Goal: Complete application form

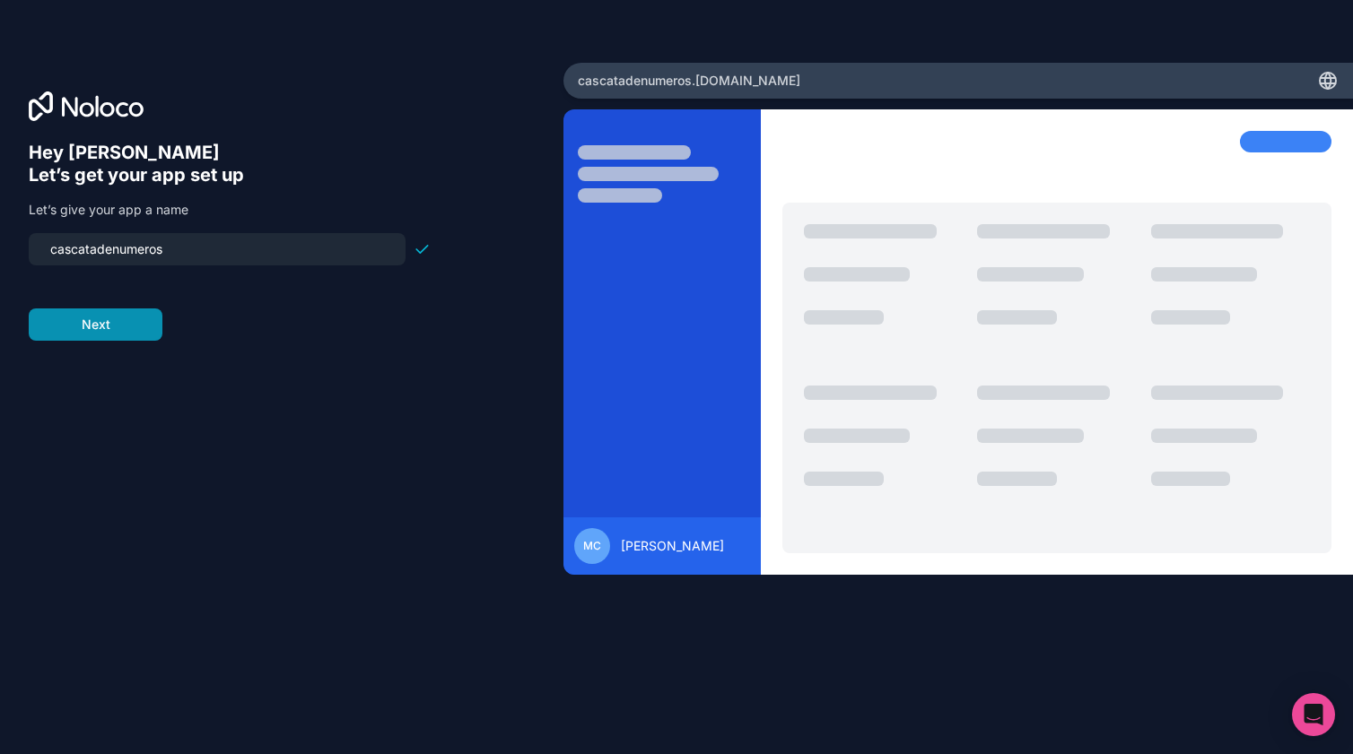
click at [125, 330] on button "Next" at bounding box center [96, 325] width 134 height 32
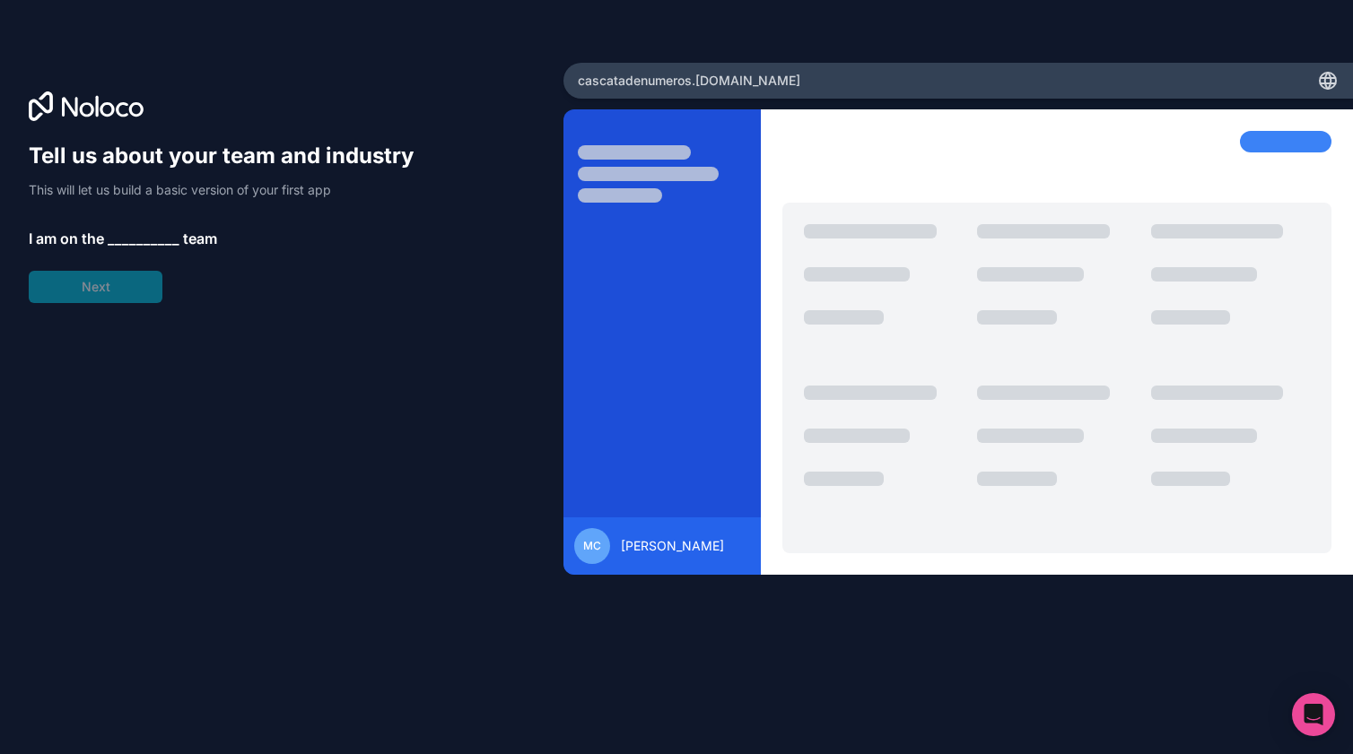
click at [143, 242] on span "__________" at bounding box center [144, 239] width 72 height 22
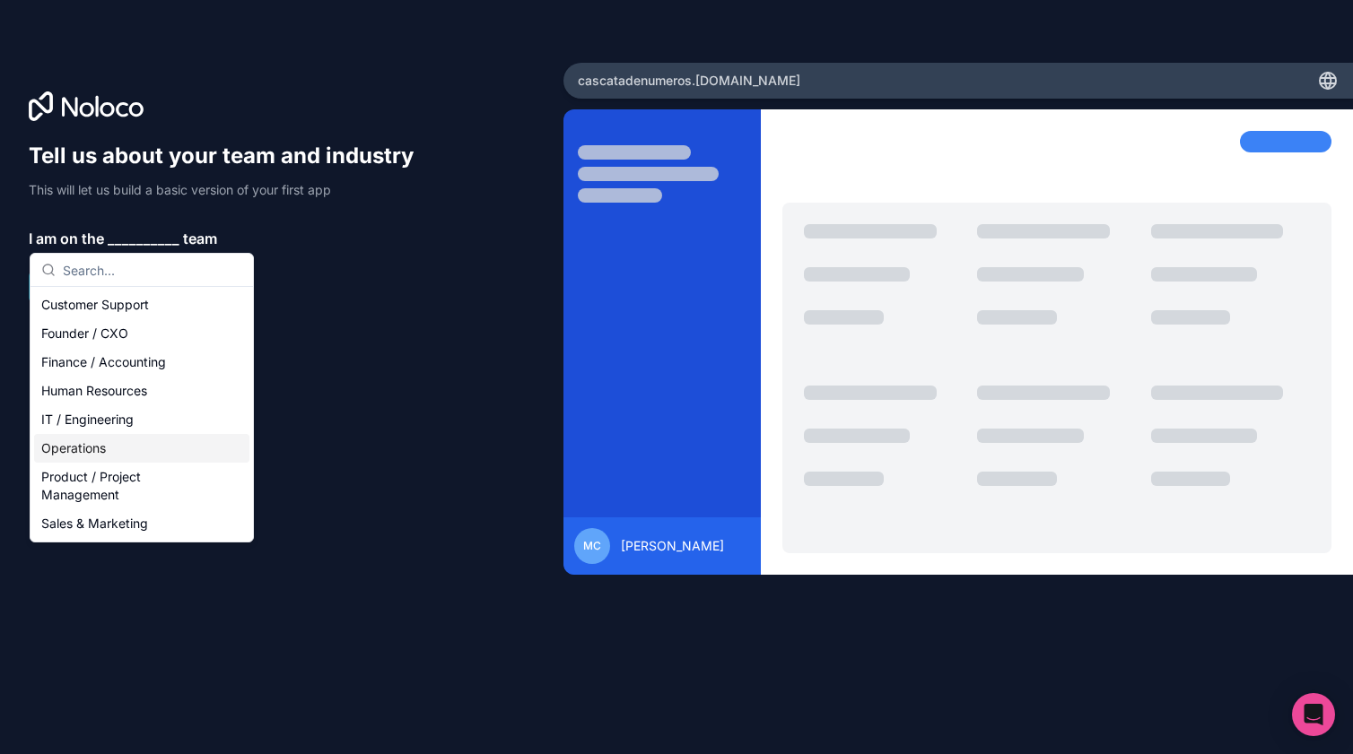
click at [117, 447] on div "Operations" at bounding box center [141, 448] width 215 height 29
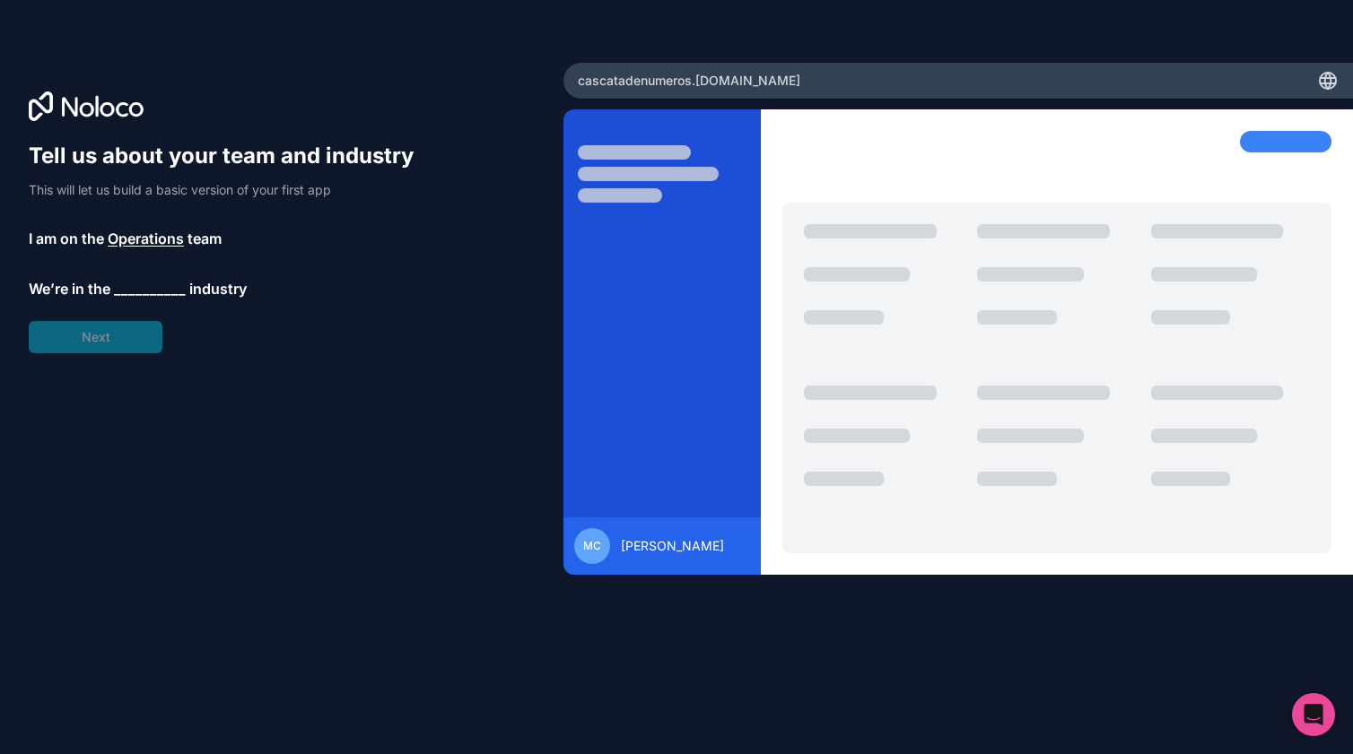
click at [118, 343] on div "Tell us about your team and industry This will let us build a basic version of …" at bounding box center [230, 248] width 402 height 212
click at [144, 292] on span "__________" at bounding box center [150, 289] width 72 height 22
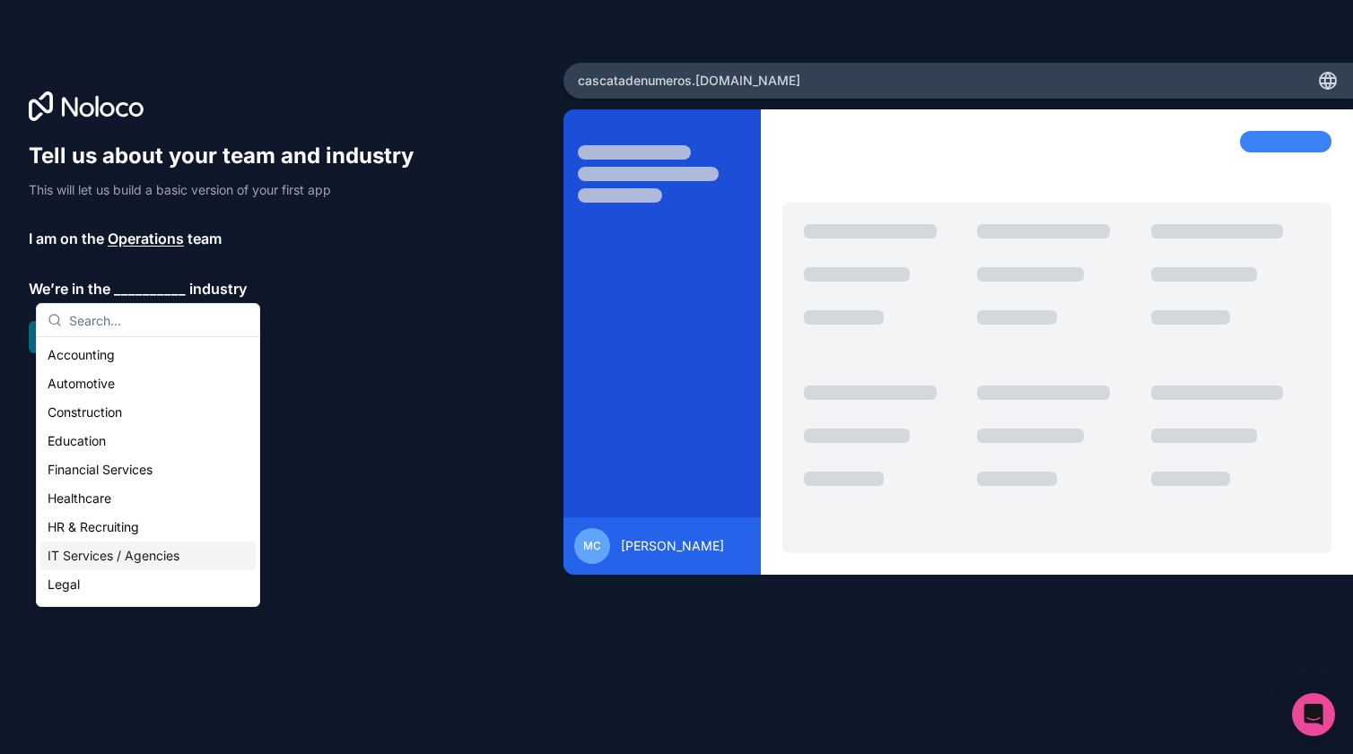
click at [86, 556] on div "IT Services / Agencies" at bounding box center [147, 556] width 215 height 29
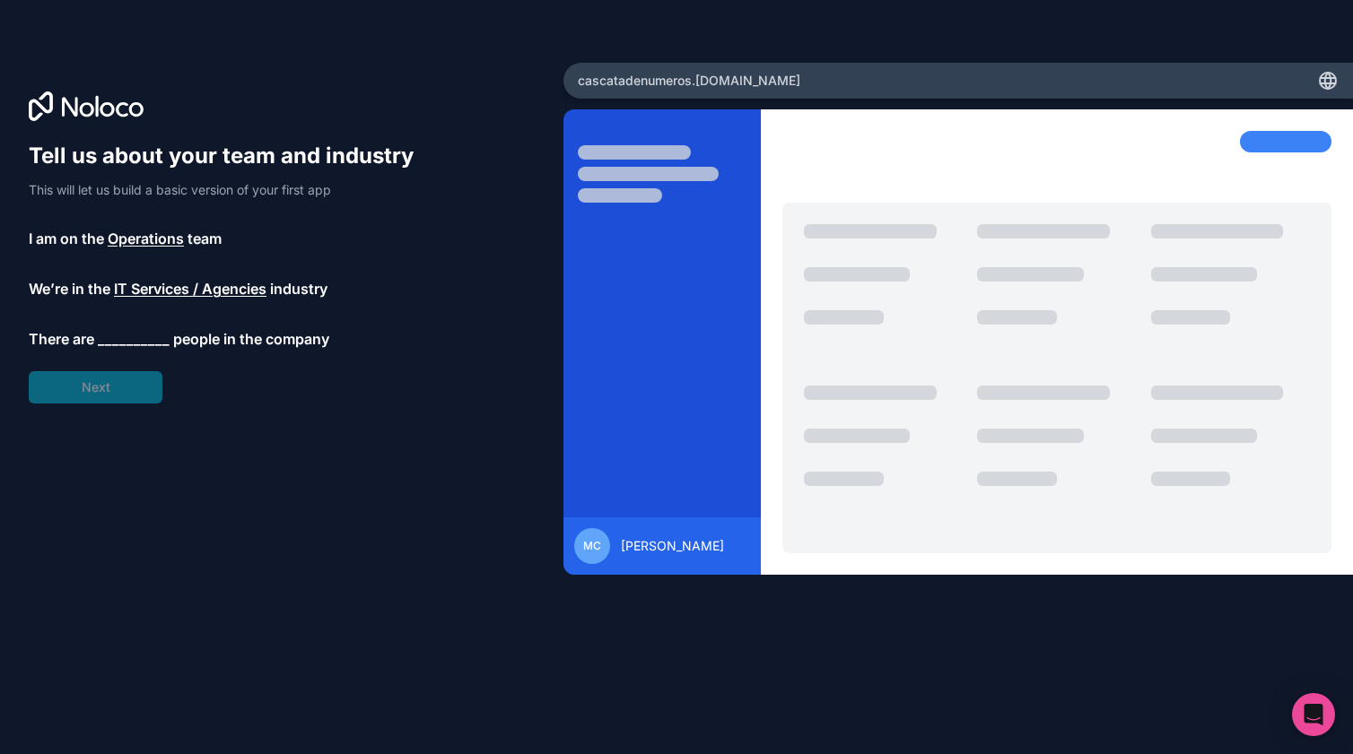
click at [112, 339] on span "__________" at bounding box center [134, 339] width 72 height 22
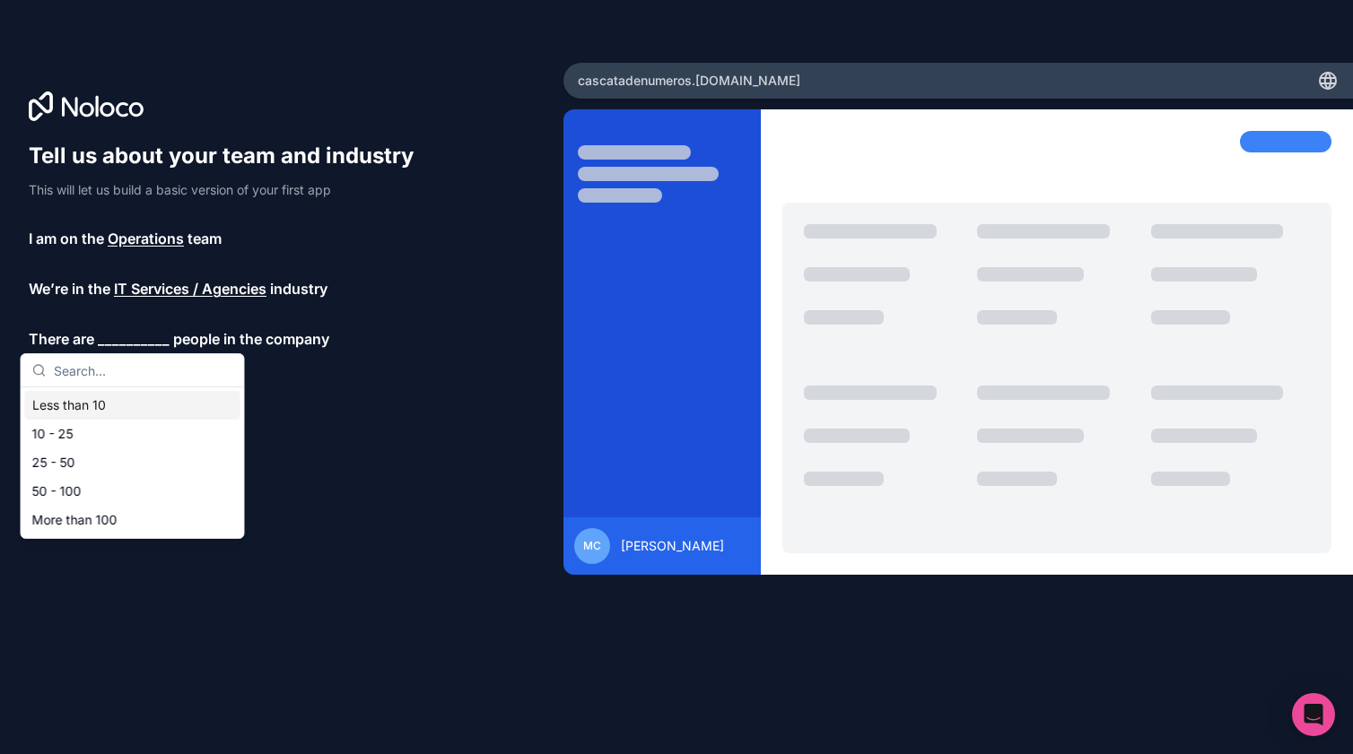
click at [98, 401] on div "Less than 10" at bounding box center [132, 405] width 215 height 29
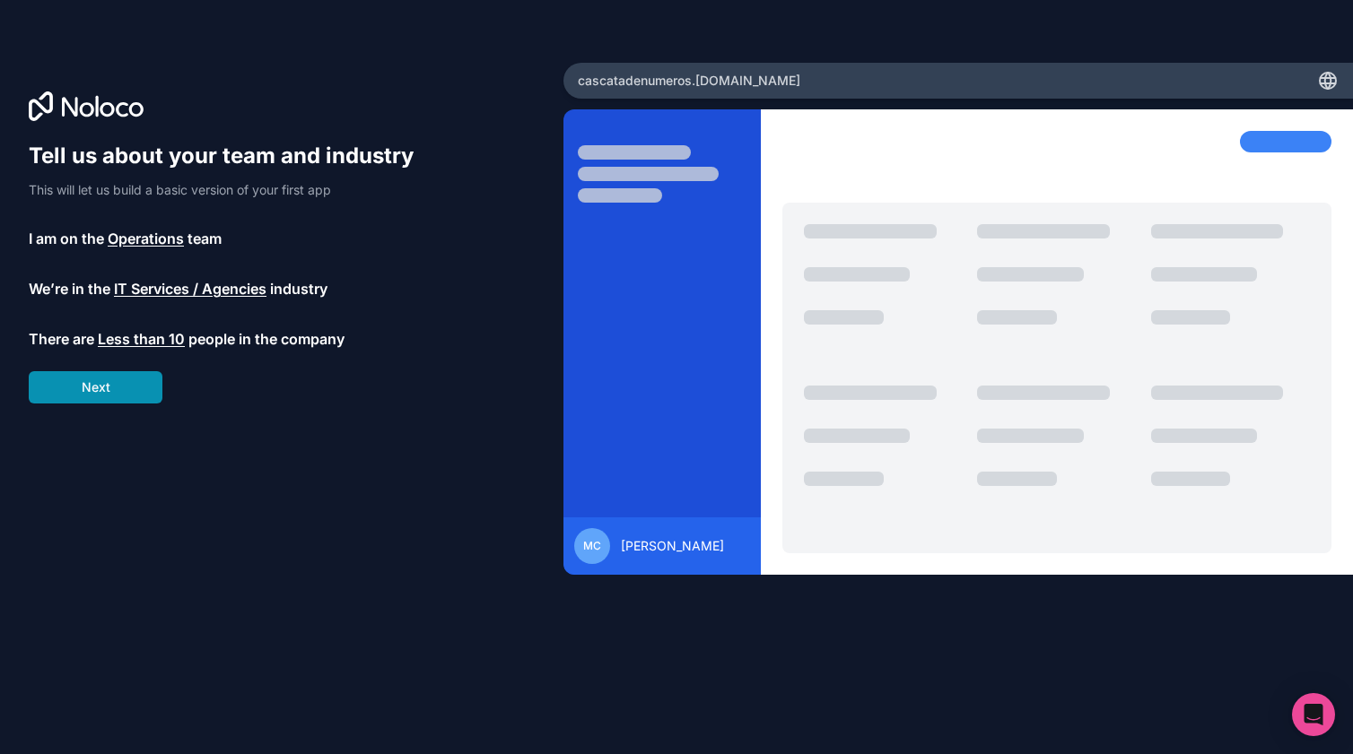
click at [108, 395] on button "Next" at bounding box center [96, 387] width 134 height 32
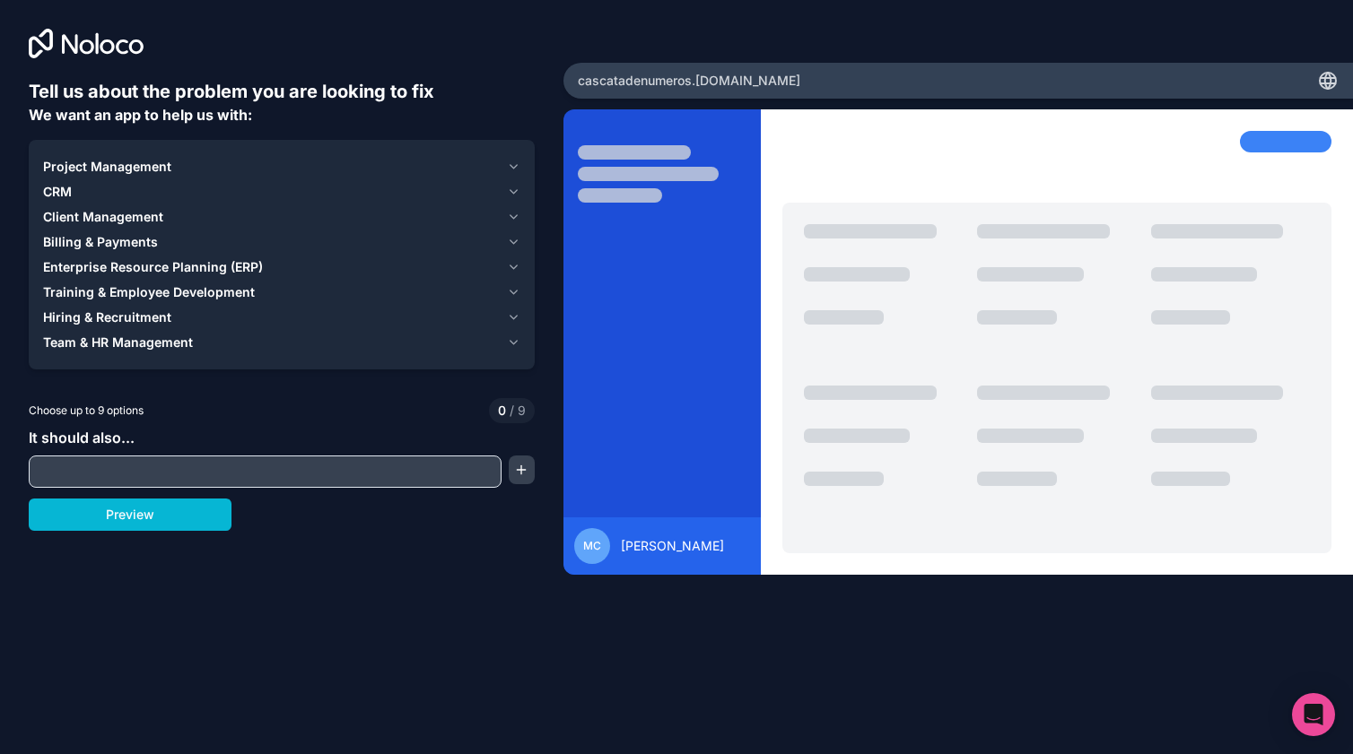
click at [389, 179] on button "CRM" at bounding box center [281, 191] width 477 height 25
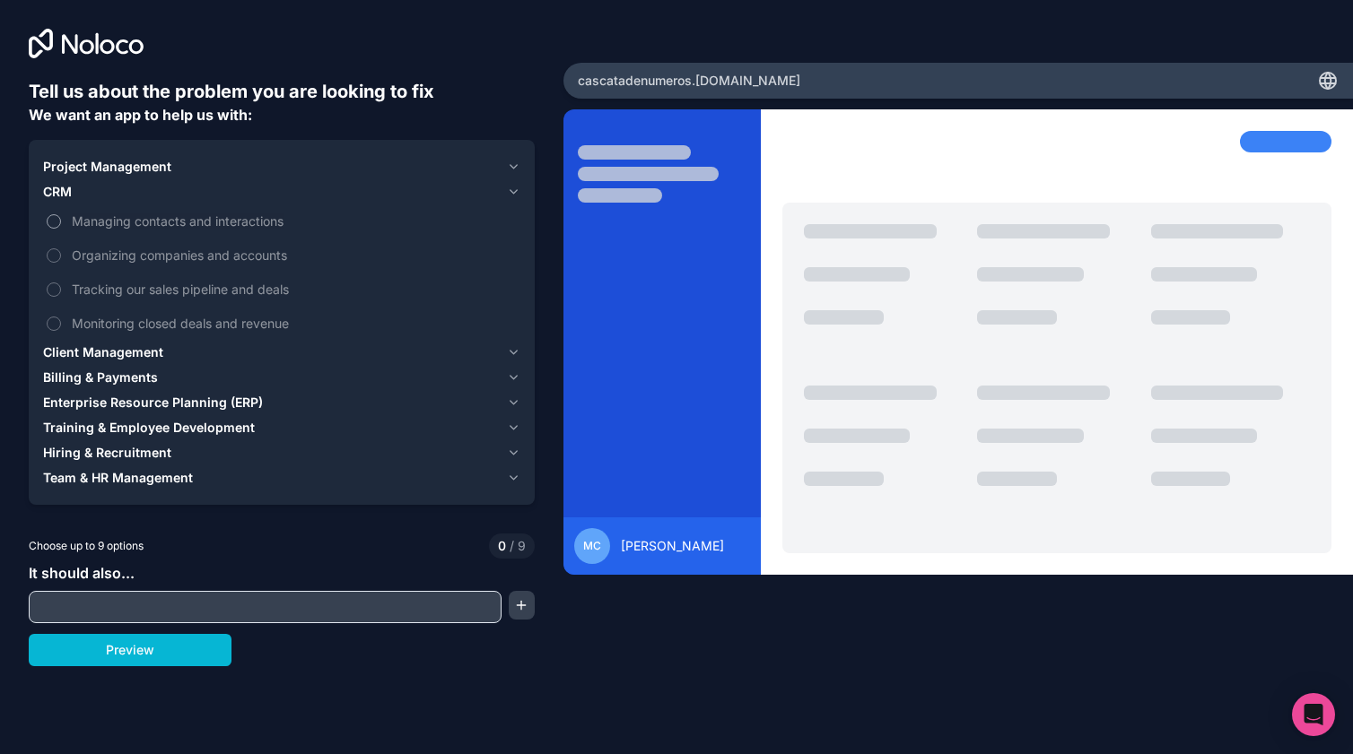
click at [58, 221] on button "Managing contacts and interactions" at bounding box center [54, 221] width 14 height 14
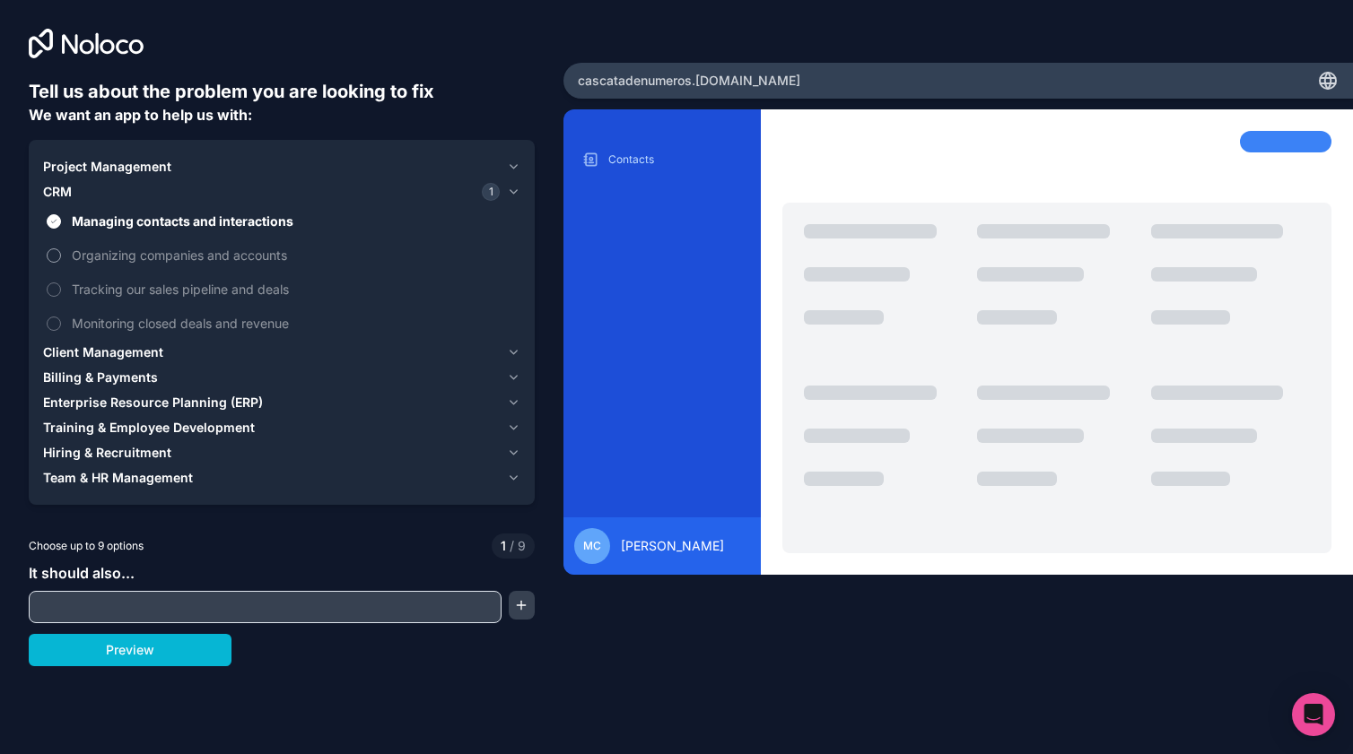
click at [54, 244] on label "Organizing companies and accounts" at bounding box center [281, 255] width 477 height 33
click at [54, 248] on button "Organizing companies and accounts" at bounding box center [54, 255] width 14 height 14
click at [55, 291] on button "Tracking our sales pipeline and deals" at bounding box center [54, 290] width 14 height 14
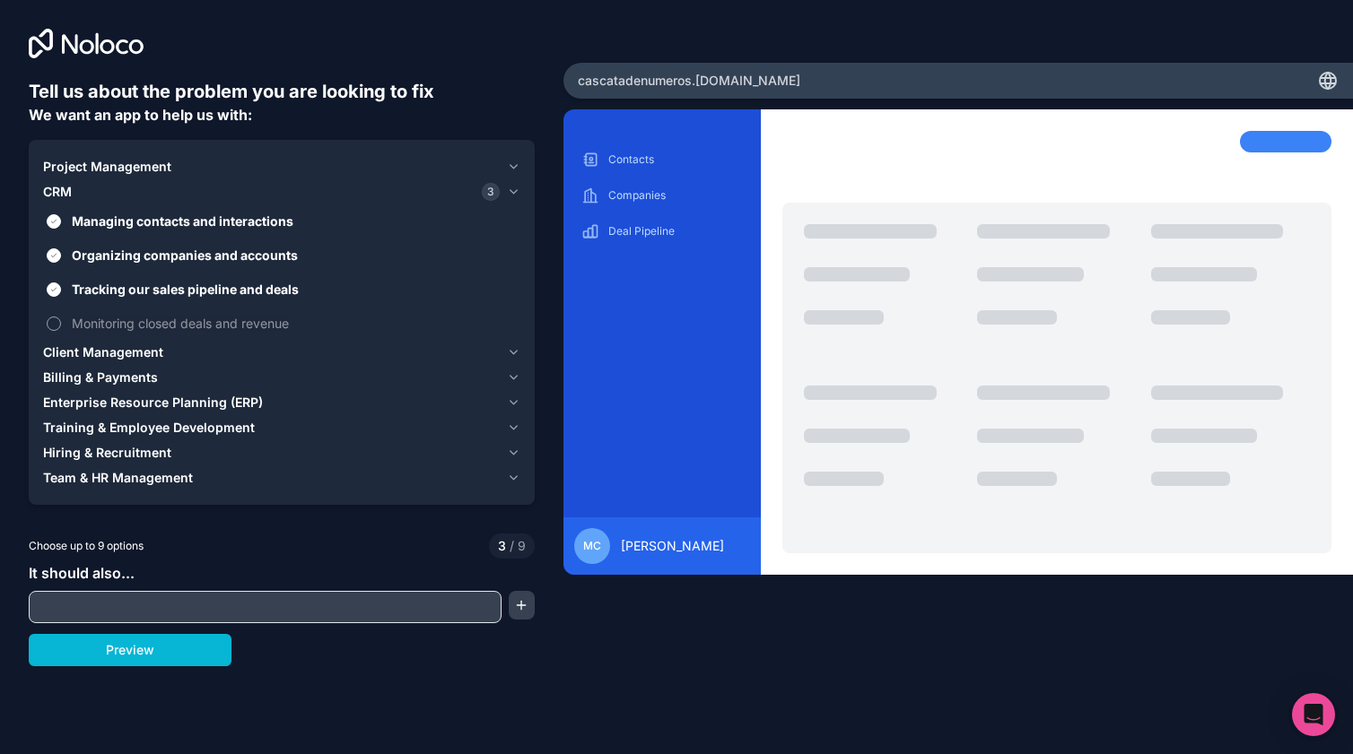
click at [55, 322] on button "Monitoring closed deals and revenue" at bounding box center [54, 324] width 14 height 14
click at [62, 381] on span "Billing & Payments" at bounding box center [100, 378] width 115 height 18
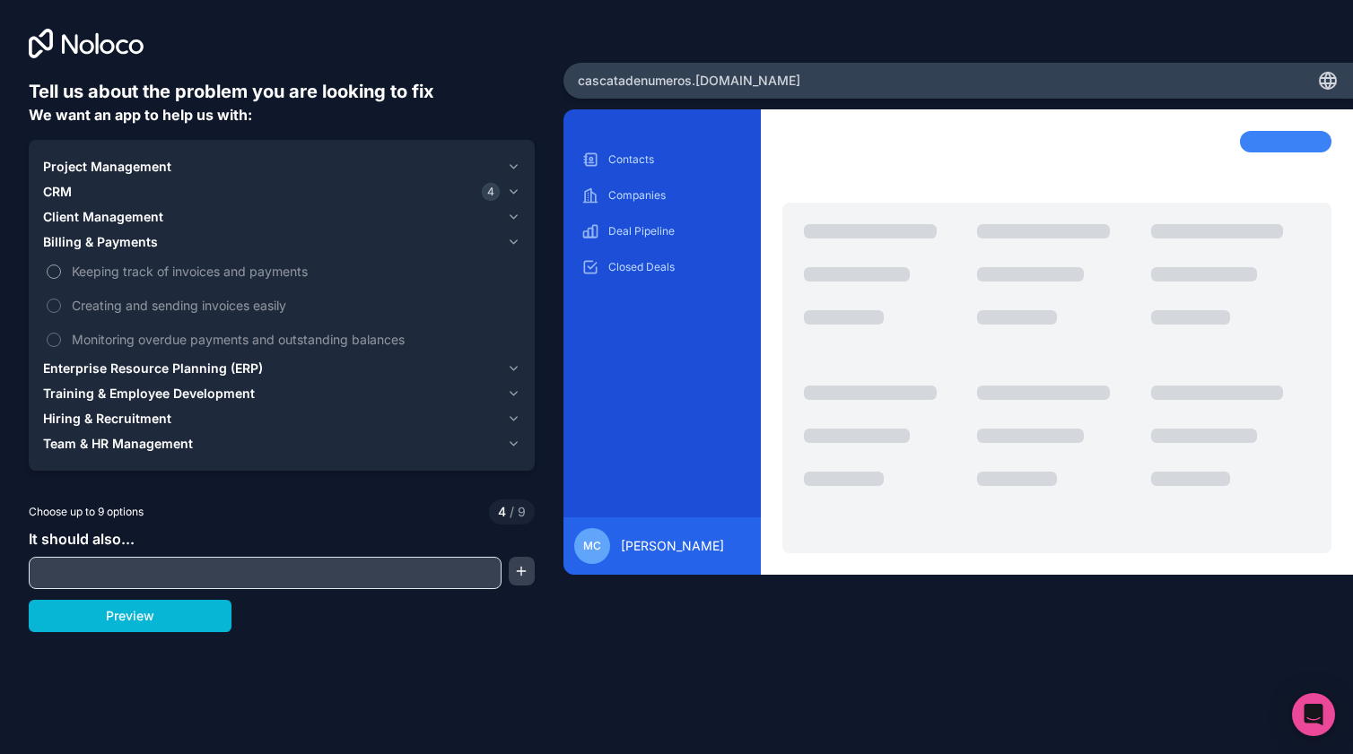
click at [49, 271] on button "Keeping track of invoices and payments" at bounding box center [54, 272] width 14 height 14
click at [49, 310] on button "Creating and sending invoices easily" at bounding box center [54, 306] width 14 height 14
click at [51, 342] on button "Monitoring overdue payments and outstanding balances" at bounding box center [54, 340] width 14 height 14
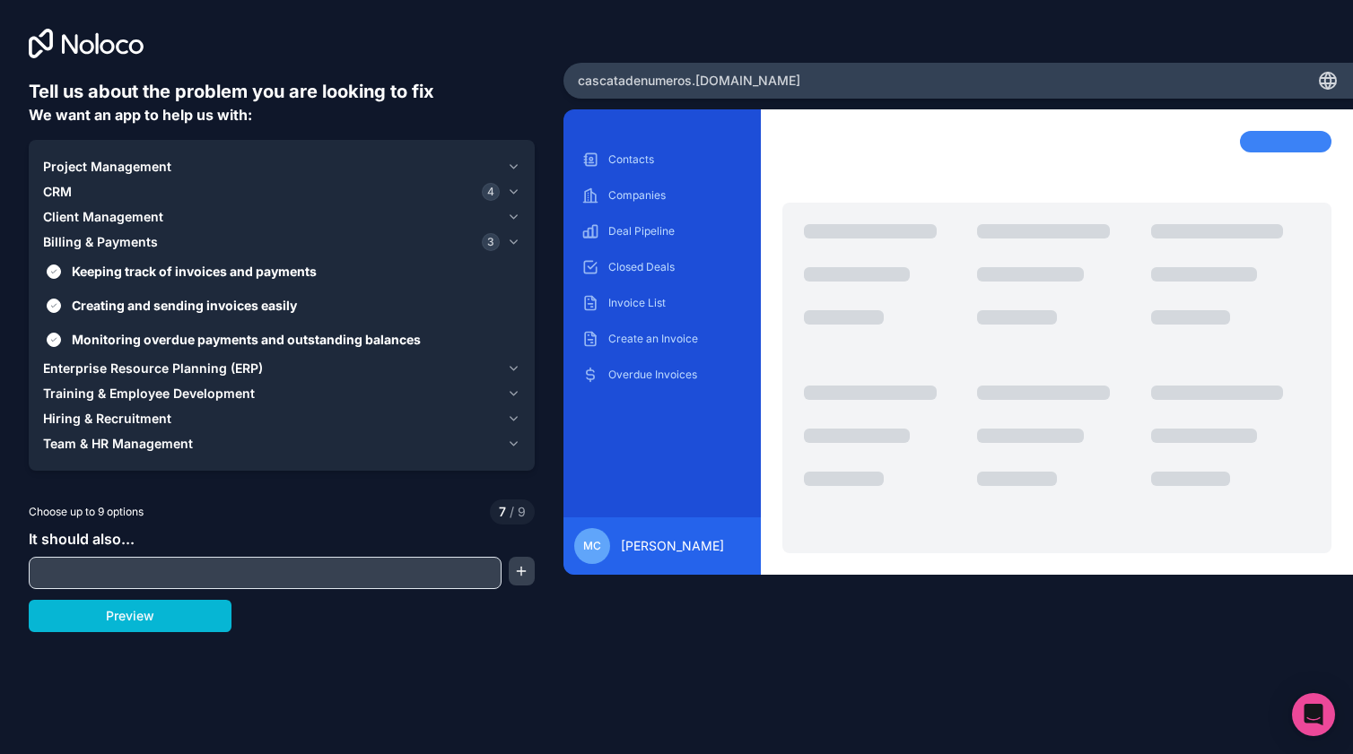
click at [130, 163] on span "Project Management" at bounding box center [107, 167] width 128 height 18
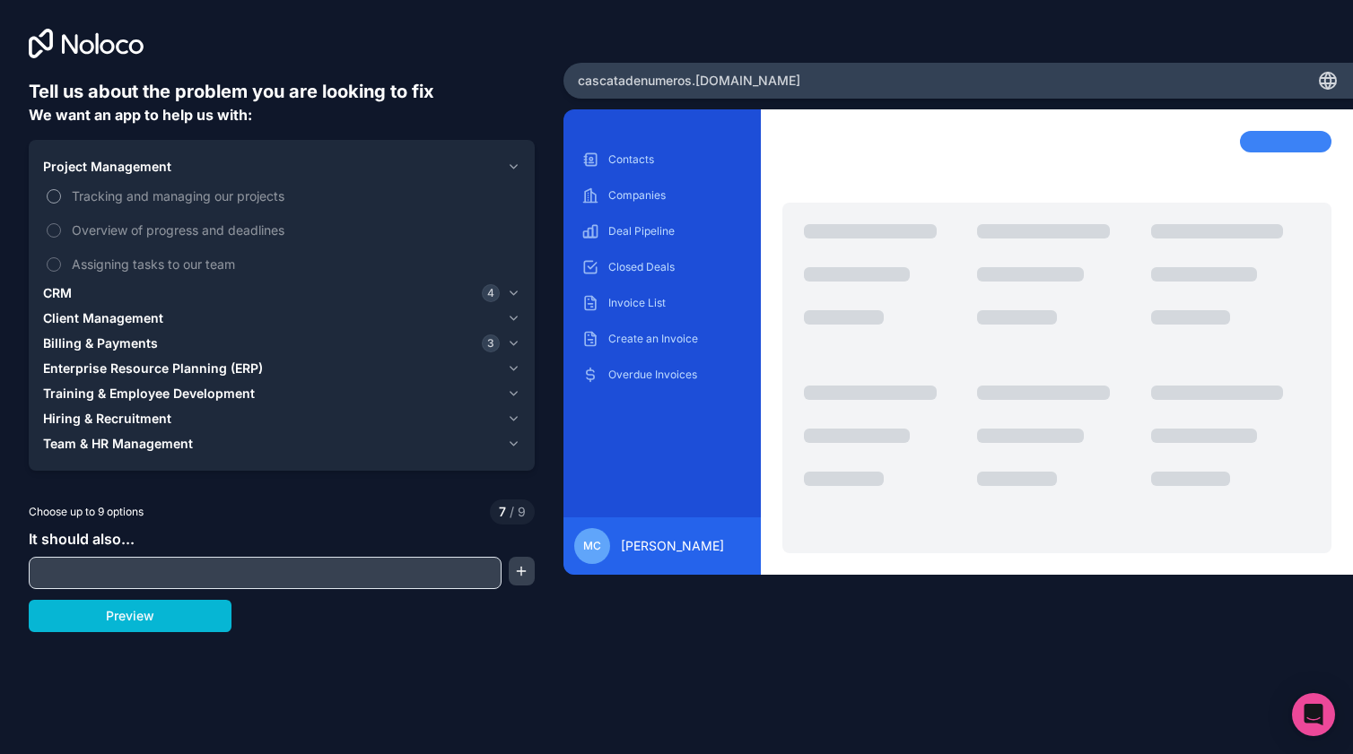
click at [65, 196] on label "Tracking and managing our projects" at bounding box center [281, 195] width 477 height 33
click at [61, 196] on button "Tracking and managing our projects" at bounding box center [54, 196] width 14 height 14
click at [62, 223] on label "Overview of progress and deadlines" at bounding box center [281, 229] width 477 height 33
click at [61, 223] on button "Overview of progress and deadlines" at bounding box center [54, 230] width 14 height 14
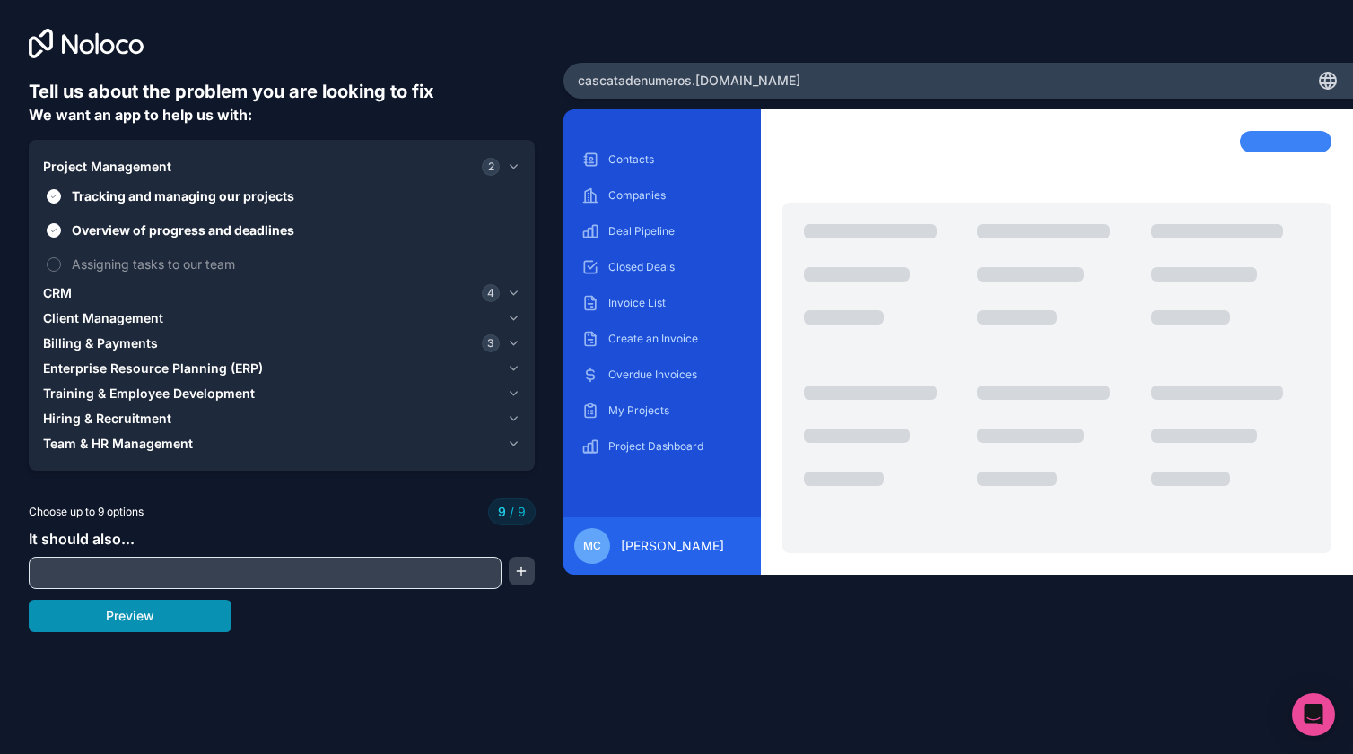
click at [170, 628] on button "Preview" at bounding box center [130, 616] width 203 height 32
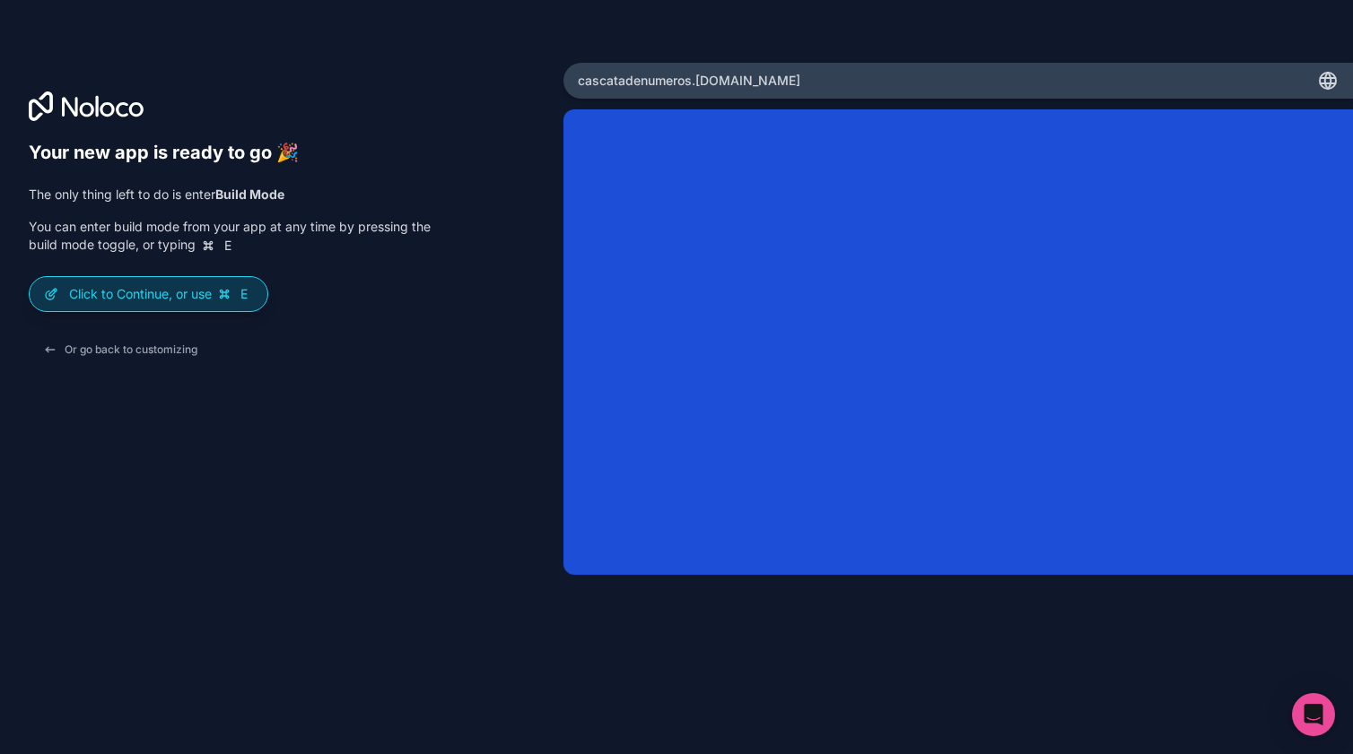
click at [195, 295] on p "Click to Continue, or use E" at bounding box center [161, 294] width 184 height 18
